Goal: Task Accomplishment & Management: Complete application form

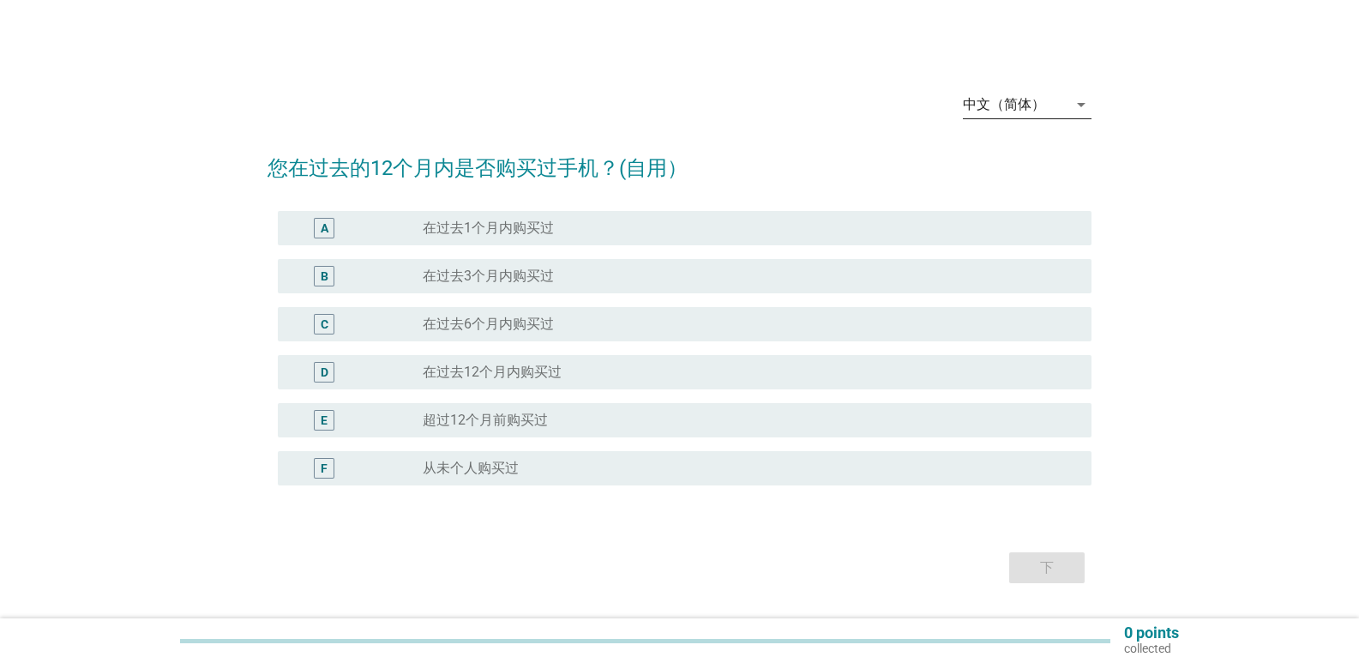
click at [1067, 107] on div "arrow_drop_down" at bounding box center [1079, 104] width 24 height 21
click at [1054, 161] on div "Bahasa Melayu" at bounding box center [1026, 159] width 101 height 21
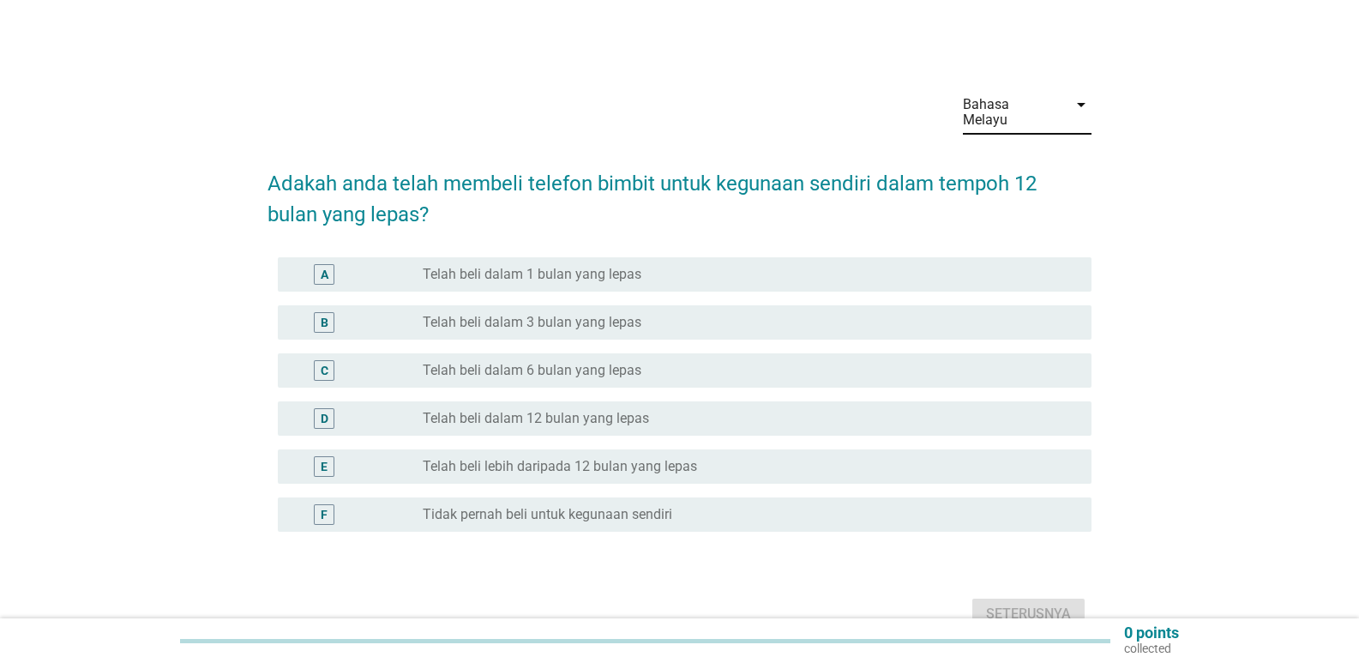
click at [1061, 95] on div "Bahasa Melayu" at bounding box center [1015, 112] width 105 height 43
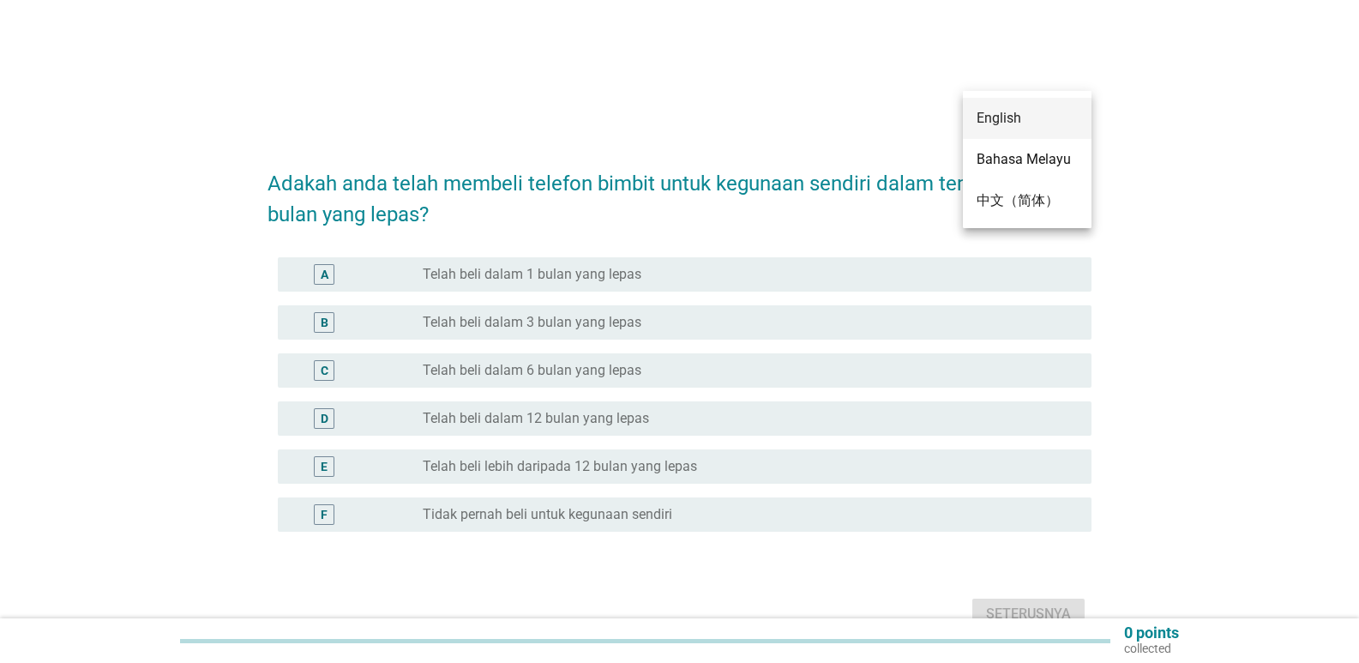
click at [1024, 129] on div "English" at bounding box center [1026, 118] width 101 height 41
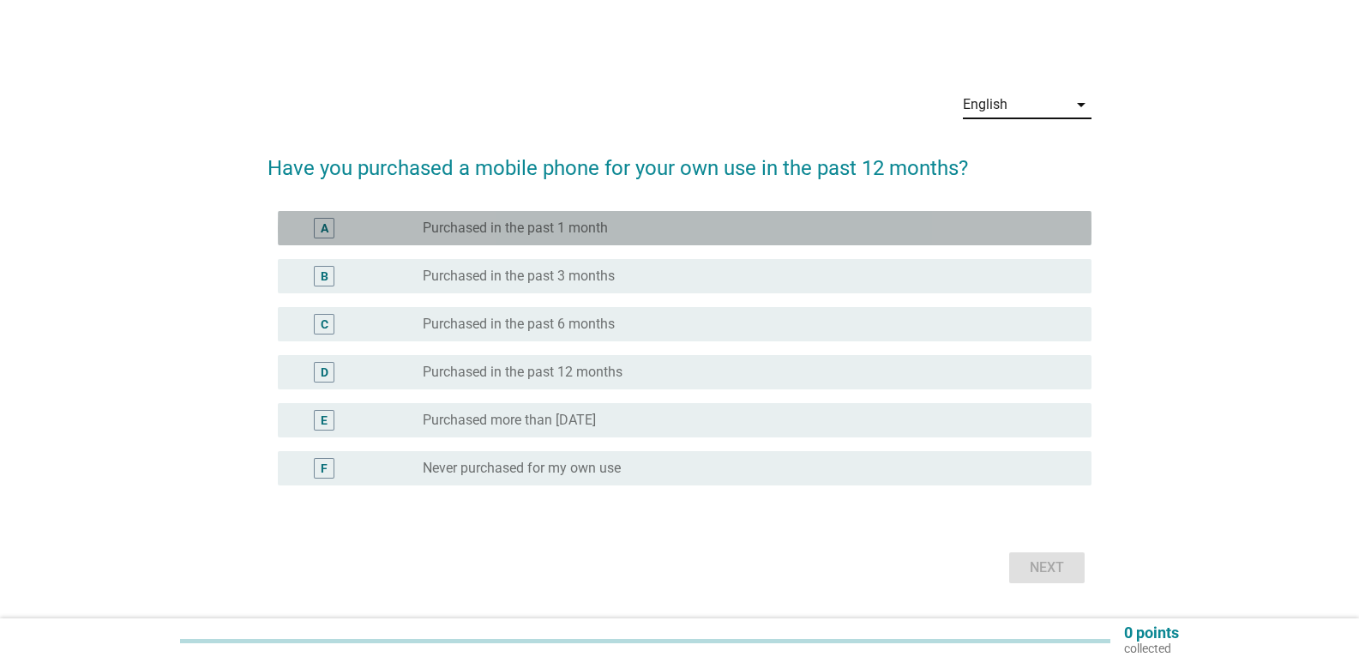
click at [546, 224] on label "Purchased in the past 1 month" at bounding box center [515, 227] width 185 height 17
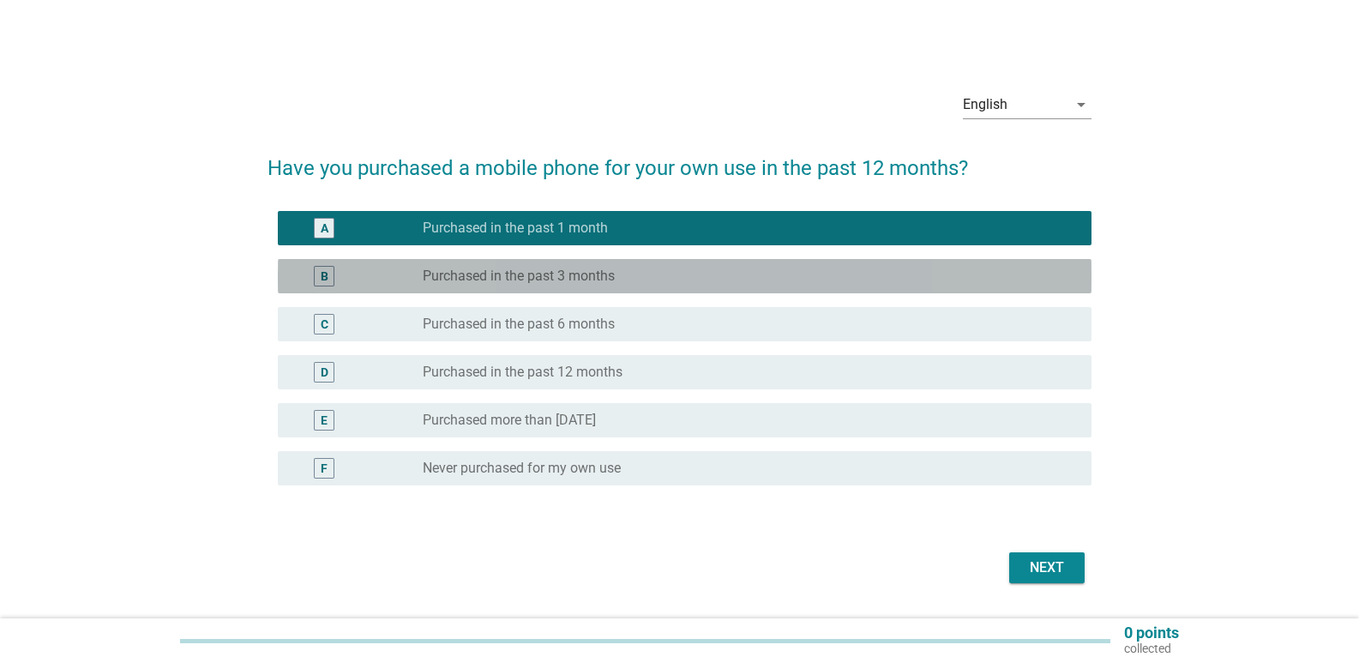
click at [538, 272] on label "Purchased in the past 3 months" at bounding box center [519, 275] width 192 height 17
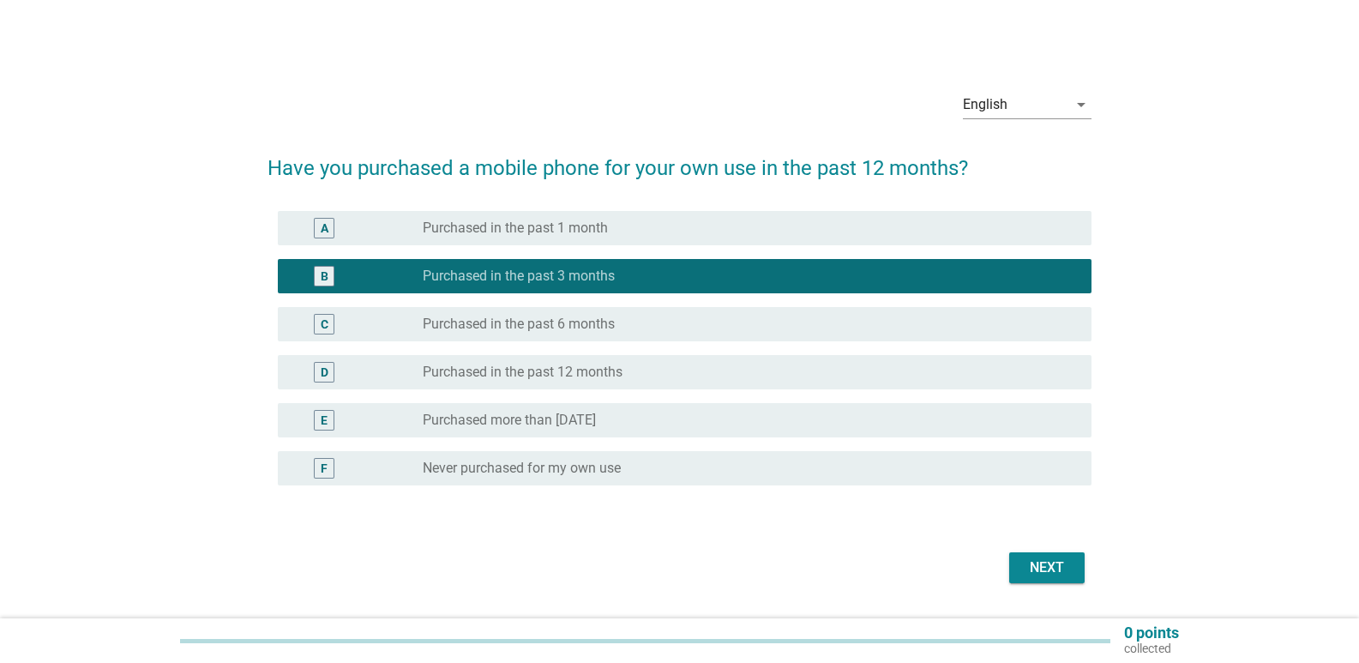
click at [1032, 580] on button "Next" at bounding box center [1046, 567] width 75 height 31
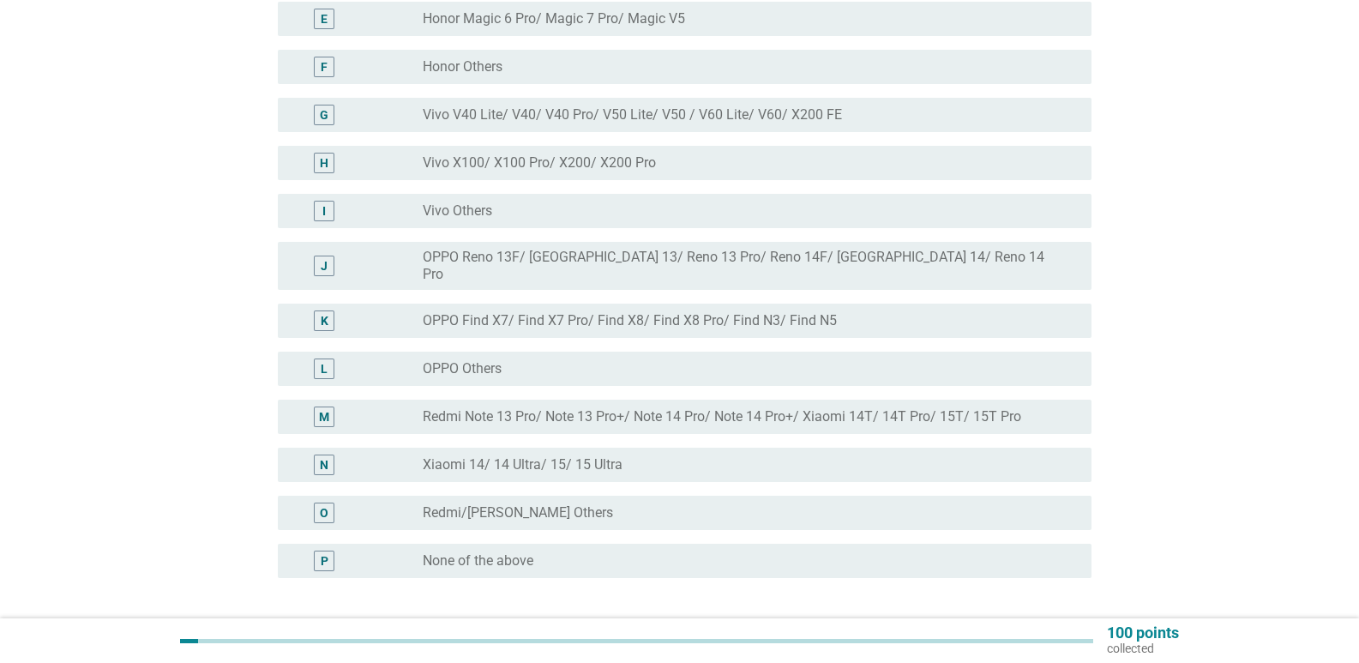
scroll to position [429, 0]
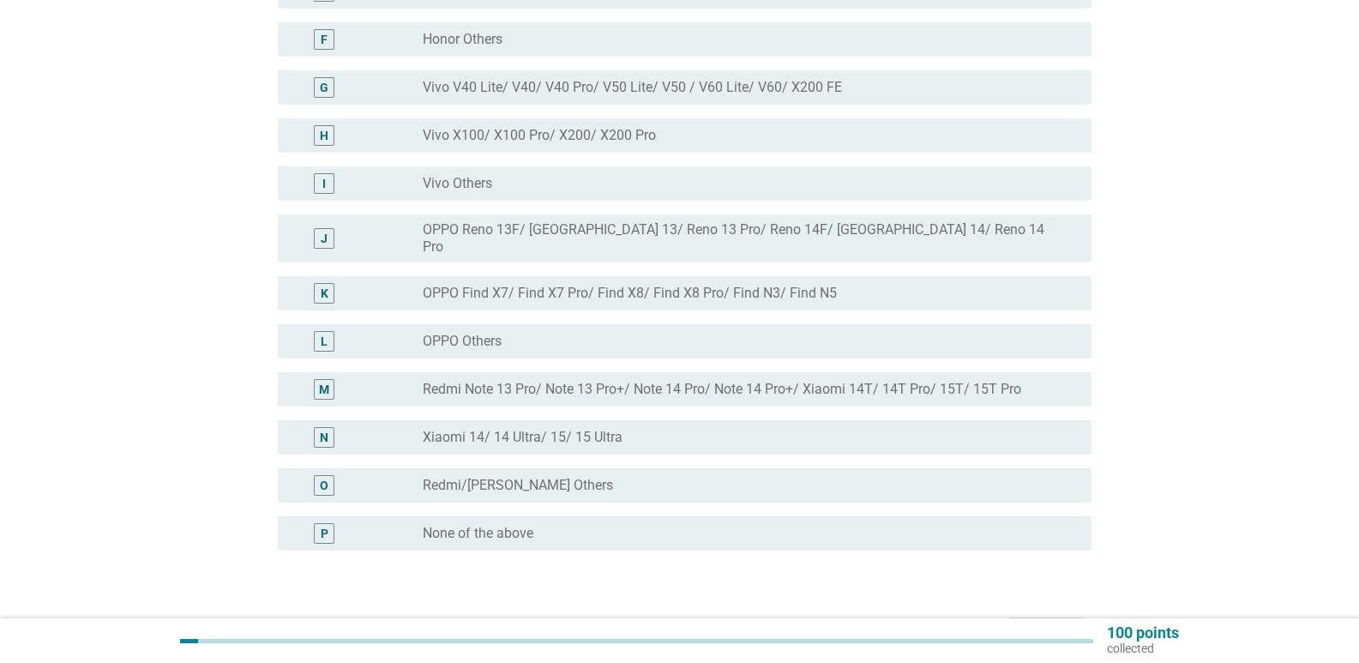
click at [581, 516] on div "P radio_button_unchecked None of the above" at bounding box center [685, 533] width 814 height 34
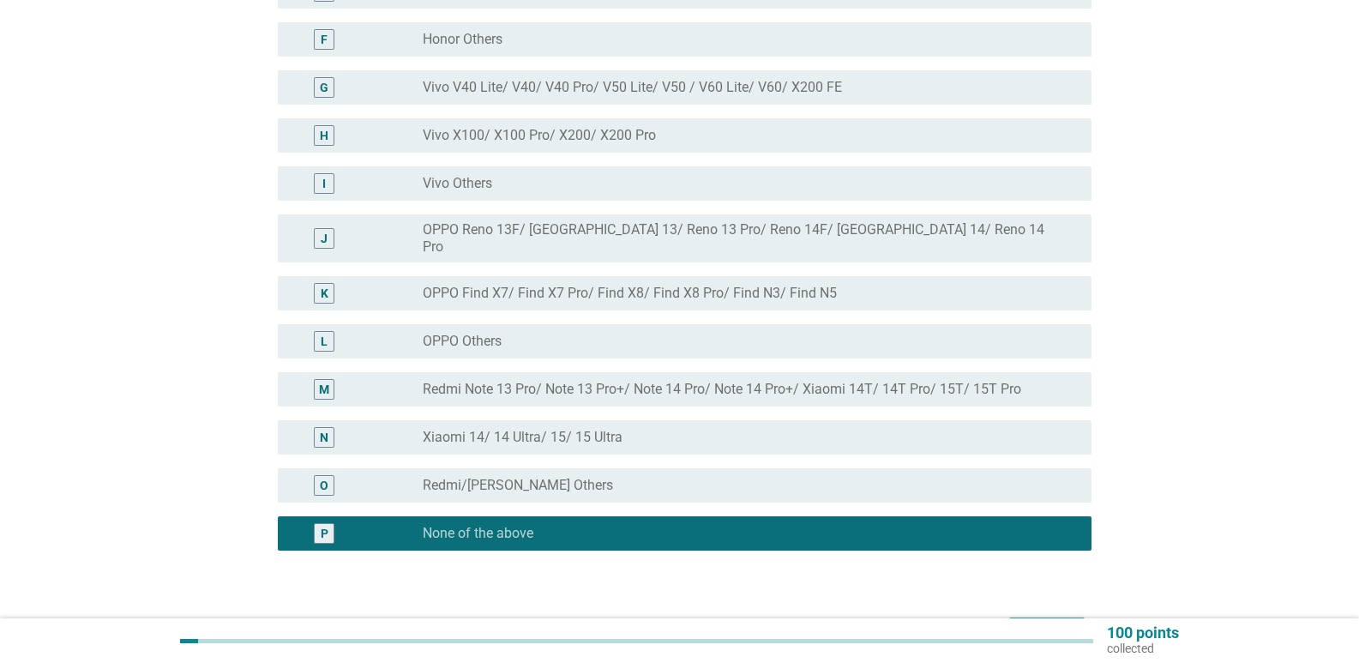
click at [1074, 617] on button "Next" at bounding box center [1046, 632] width 75 height 31
